Goal: Task Accomplishment & Management: Manage account settings

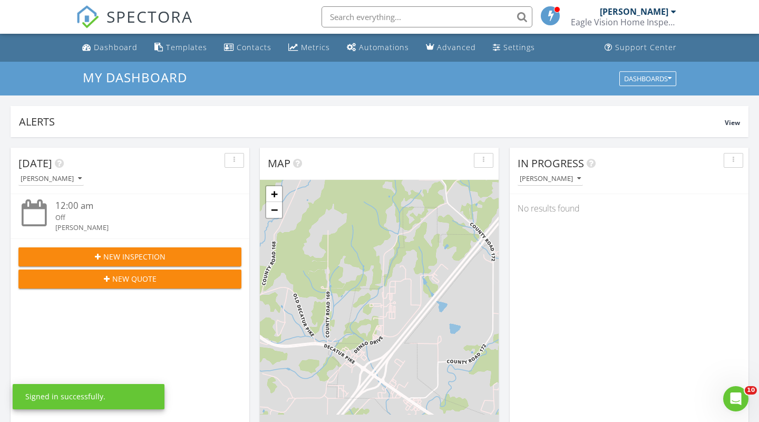
scroll to position [960, 759]
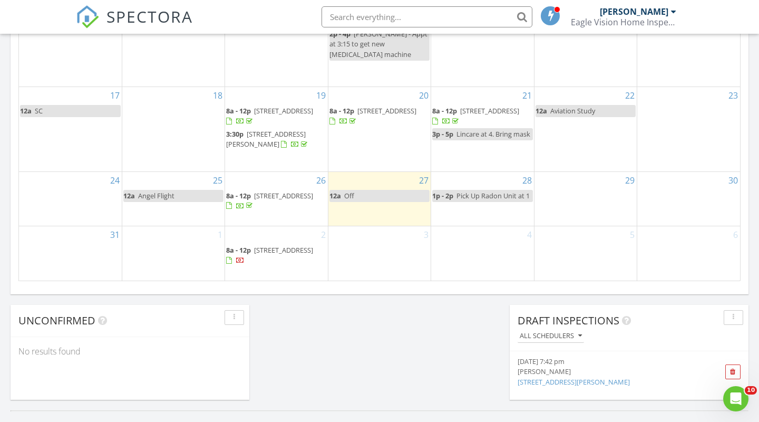
scroll to position [689, 0]
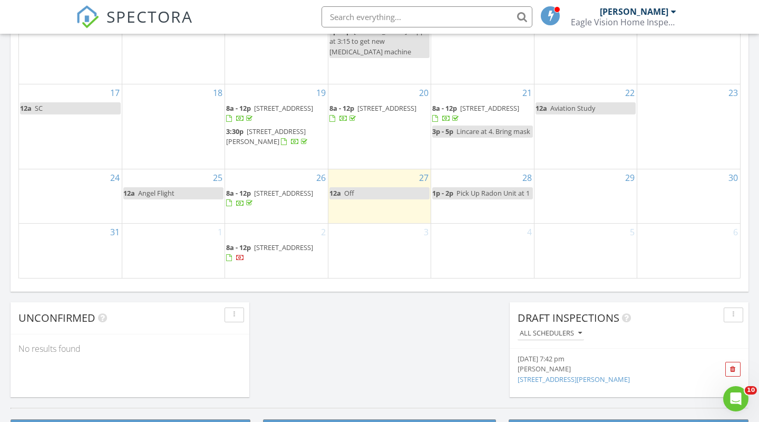
click at [268, 242] on span "4253 Scenic Trail NE , Cleveland 37323" at bounding box center [283, 246] width 59 height 9
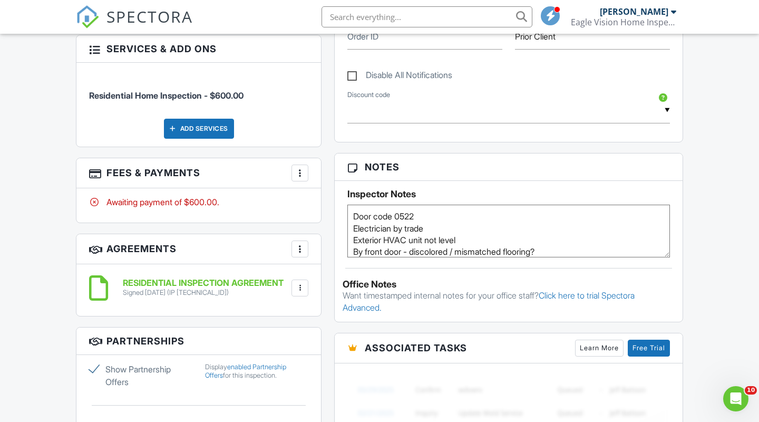
scroll to position [555, 0]
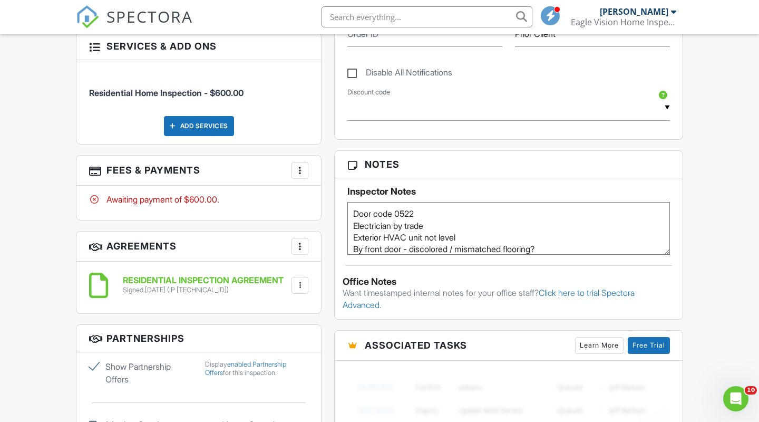
click at [295, 169] on div at bounding box center [300, 170] width 11 height 11
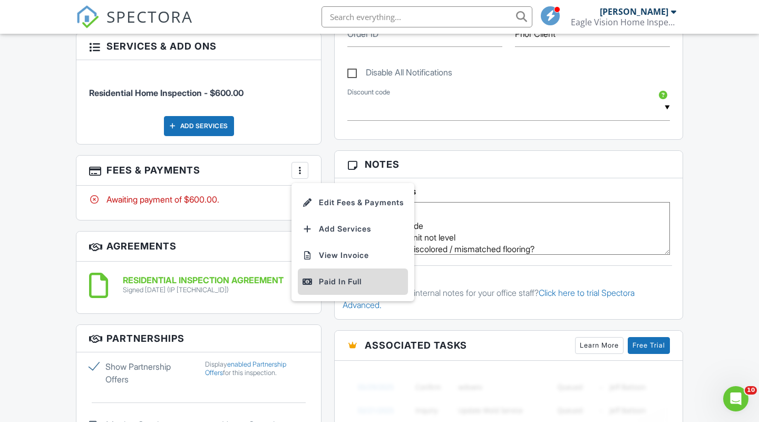
click at [331, 284] on div "Paid In Full" at bounding box center [353, 281] width 102 height 13
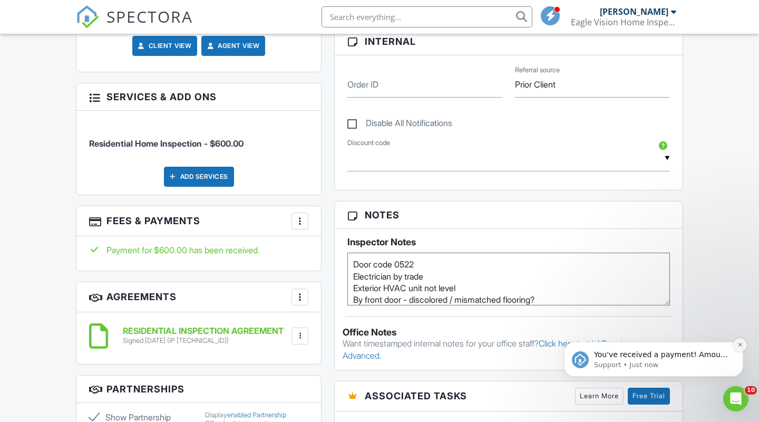
click at [739, 344] on icon "Dismiss notification" at bounding box center [740, 344] width 6 height 6
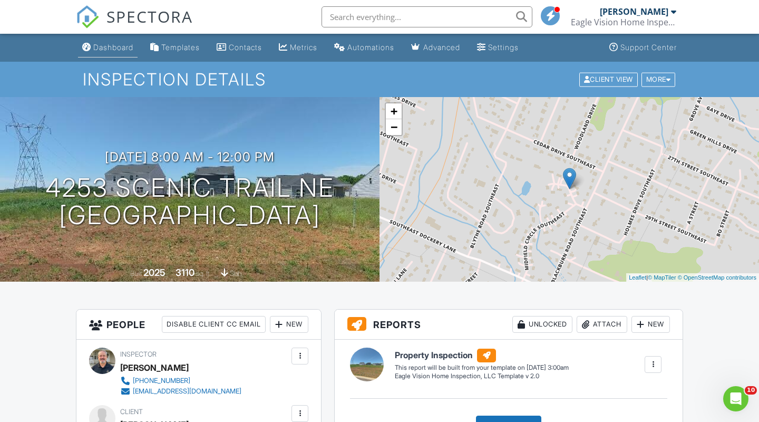
click at [110, 43] on div "Dashboard" at bounding box center [113, 47] width 40 height 9
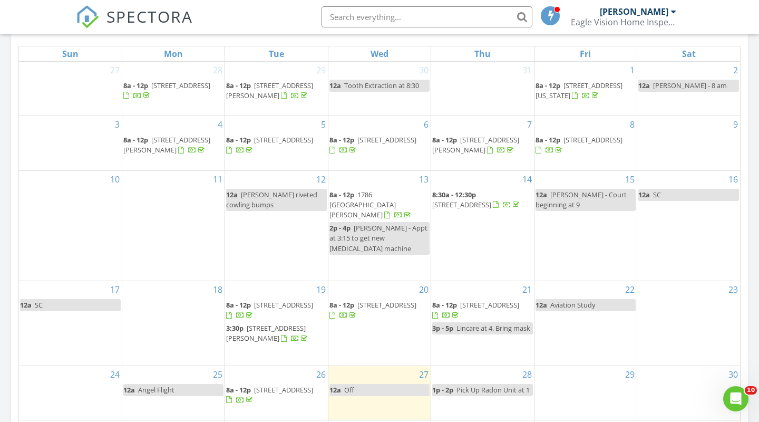
scroll to position [495, 0]
